Goal: Browse casually: Explore the website without a specific task or goal

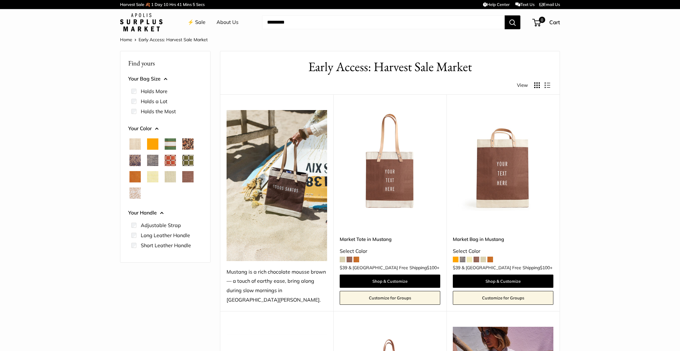
click at [134, 192] on span "White Porcelain" at bounding box center [134, 192] width 11 height 11
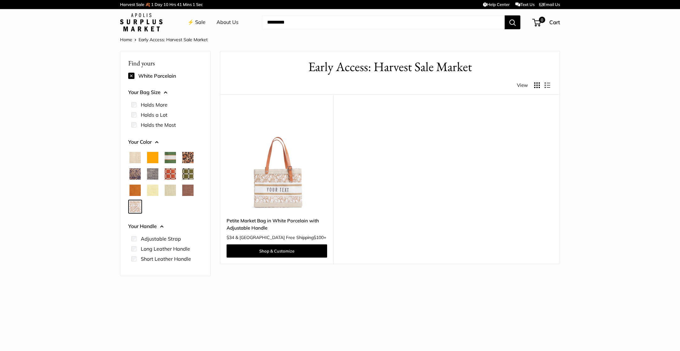
click at [134, 174] on span "Blue Porcelain" at bounding box center [134, 173] width 11 height 11
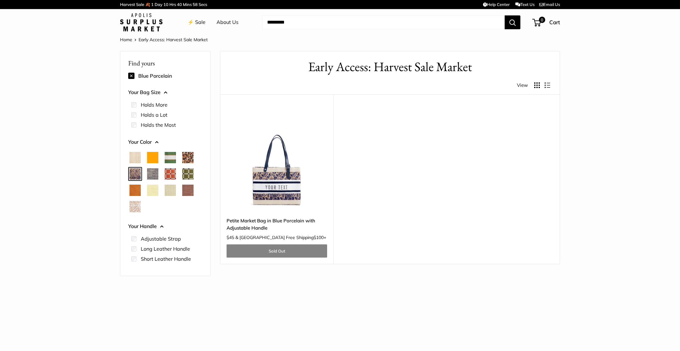
click at [171, 158] on span "Court Green" at bounding box center [170, 157] width 11 height 11
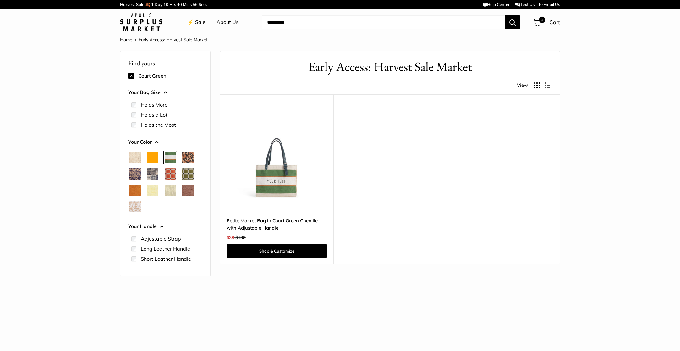
click at [171, 173] on span "Chenille Window Brick" at bounding box center [170, 173] width 11 height 11
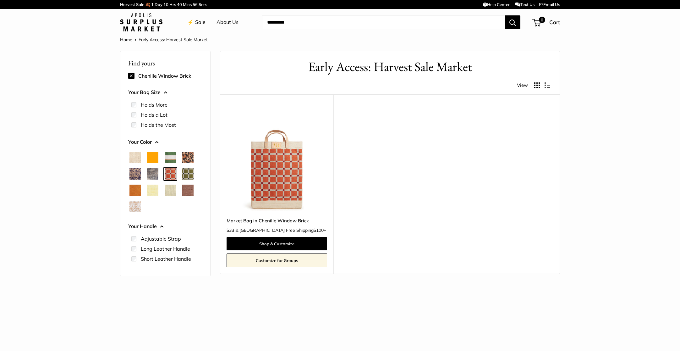
click at [188, 173] on span "Chenille Window Sage" at bounding box center [187, 173] width 11 height 11
